Goal: Task Accomplishment & Management: Use online tool/utility

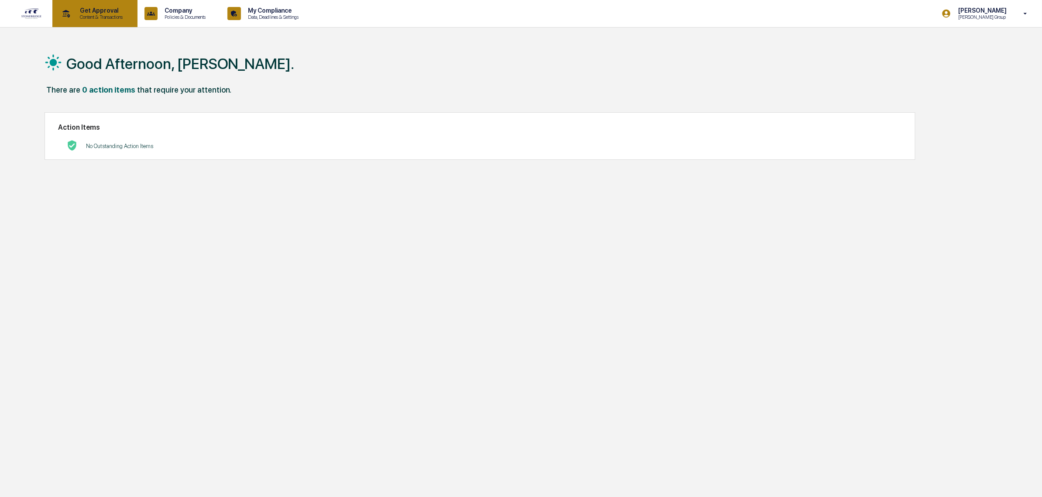
click at [92, 16] on p "Content & Transactions" at bounding box center [100, 17] width 54 height 6
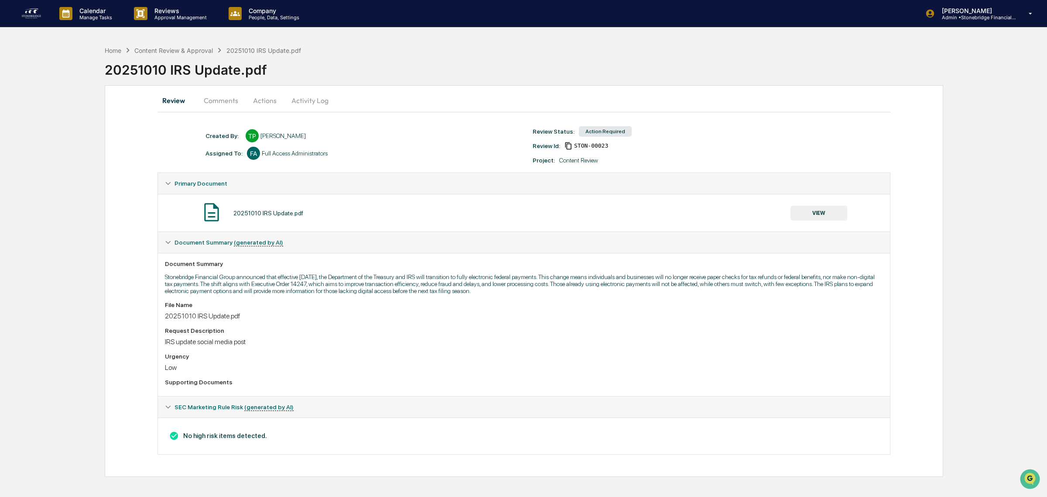
click at [248, 99] on button "Actions" at bounding box center [264, 100] width 39 height 21
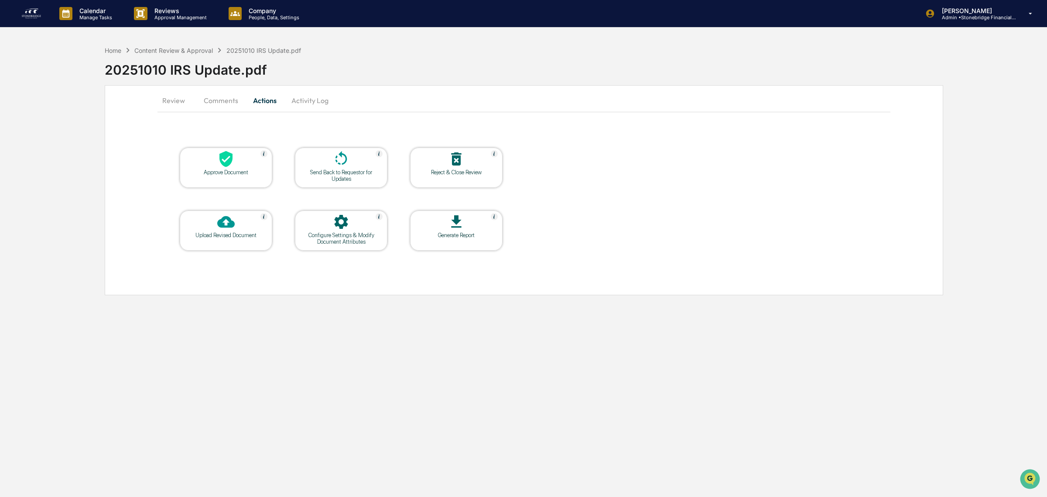
click at [237, 166] on div at bounding box center [225, 159] width 87 height 19
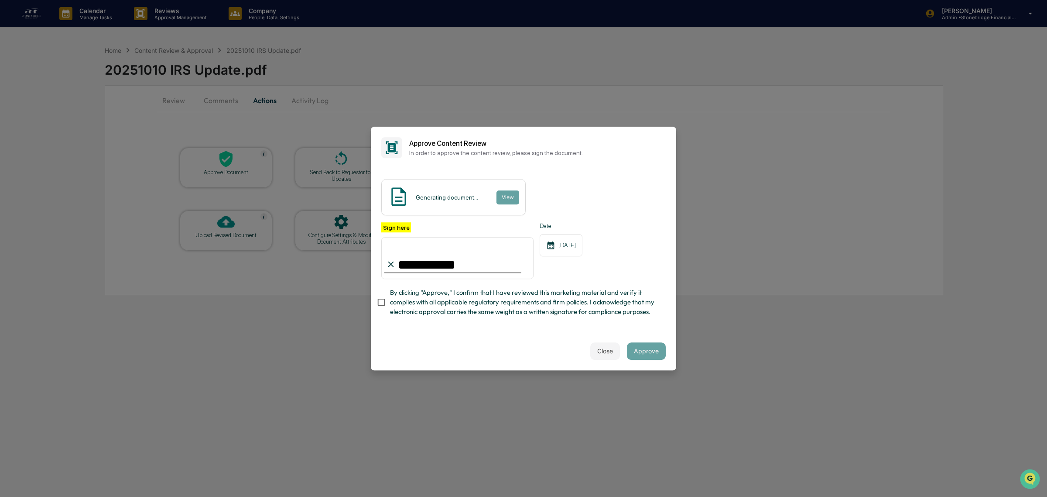
type input "**********"
click at [550, 290] on span "By clicking "Approve," I confirm that I have reviewed this marketing material a…" at bounding box center [524, 302] width 269 height 29
click at [507, 190] on button "View" at bounding box center [507, 197] width 23 height 14
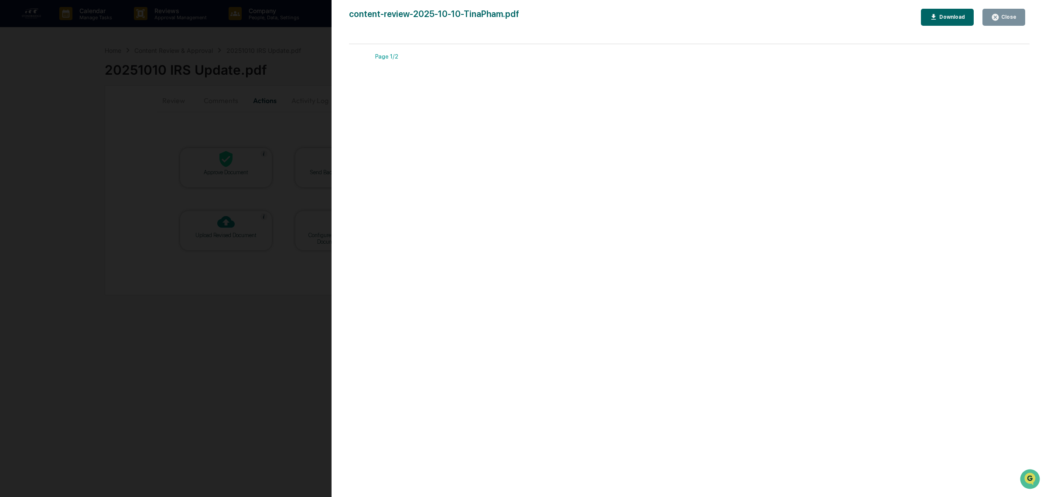
click at [1002, 15] on div "Close" at bounding box center [1008, 17] width 17 height 6
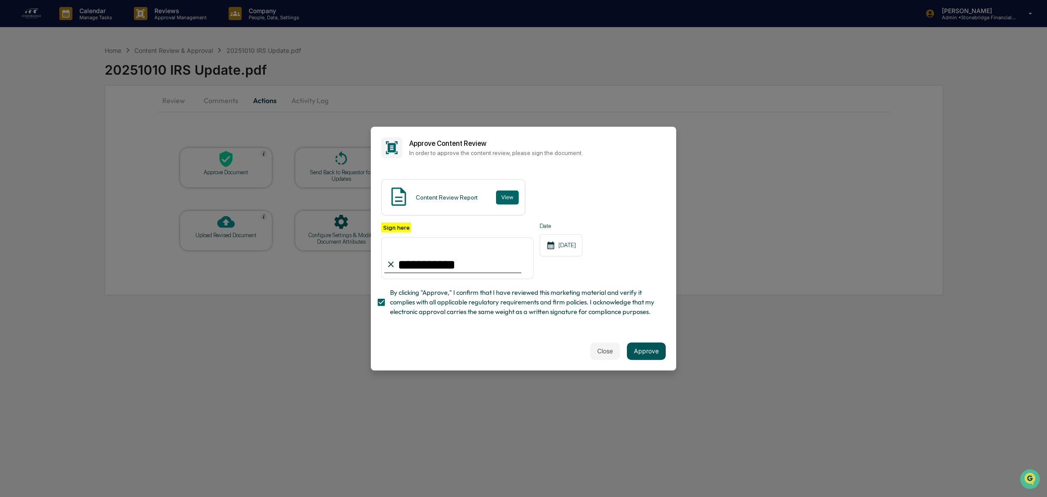
click at [641, 360] on button "Approve" at bounding box center [646, 350] width 39 height 17
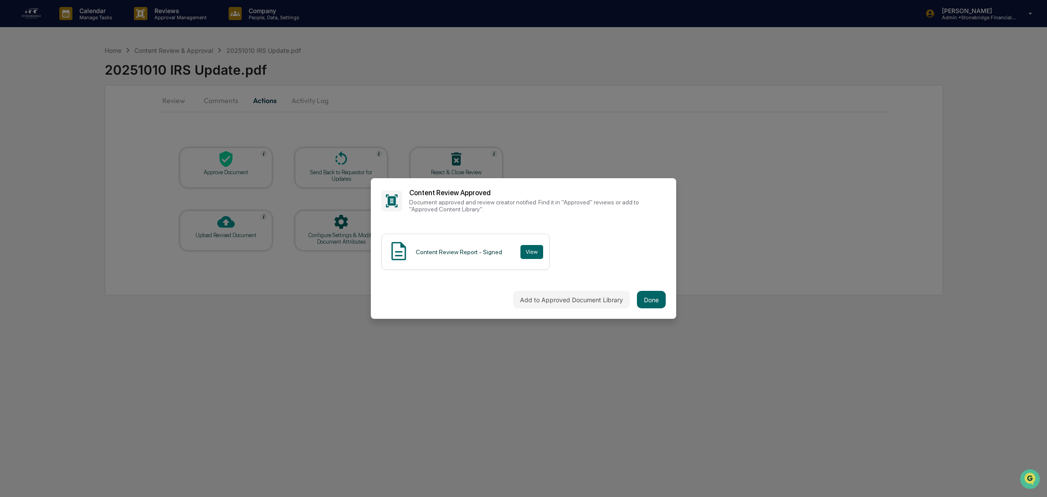
click at [660, 301] on div "Add to Approved Document Library Done" at bounding box center [523, 299] width 305 height 38
click at [655, 299] on button "Done" at bounding box center [651, 299] width 29 height 17
